Goal: Navigation & Orientation: Understand site structure

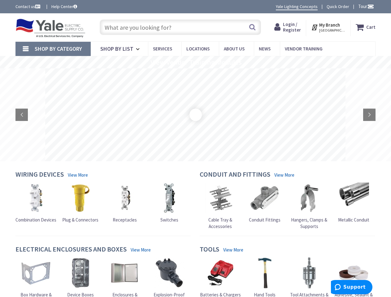
click at [195, 149] on rs-layer at bounding box center [195, 114] width 301 height 93
click at [365, 6] on span "Tour" at bounding box center [366, 6] width 16 height 6
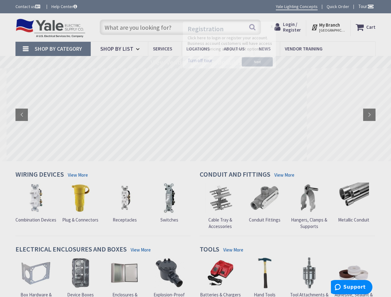
click at [371, 6] on div at bounding box center [195, 148] width 391 height 297
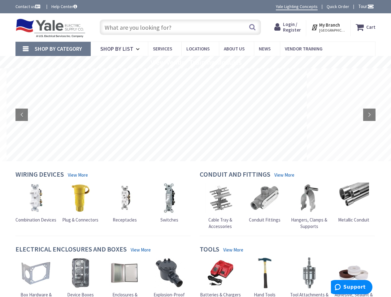
click at [329, 27] on strong "My Branch" at bounding box center [329, 25] width 21 height 6
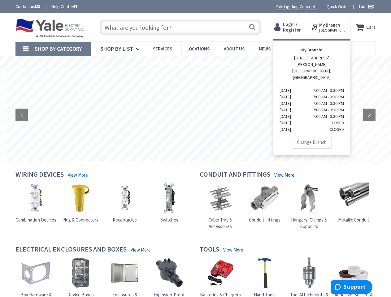
click at [53, 49] on span "Shop By Category" at bounding box center [58, 48] width 47 height 7
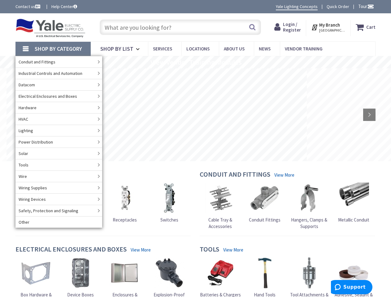
click at [195, 62] on rs-slide "View Vendor Training Modules" at bounding box center [195, 62] width 391 height 12
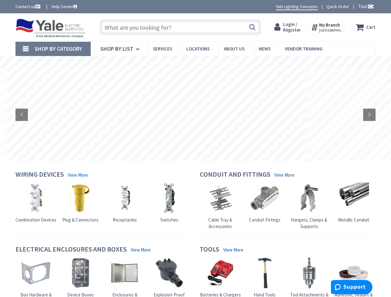
click at [195, 115] on rs-layer at bounding box center [157, 114] width 301 height 93
click at [22, 115] on rs-arrow at bounding box center [21, 115] width 12 height 12
